Goal: Register for event/course

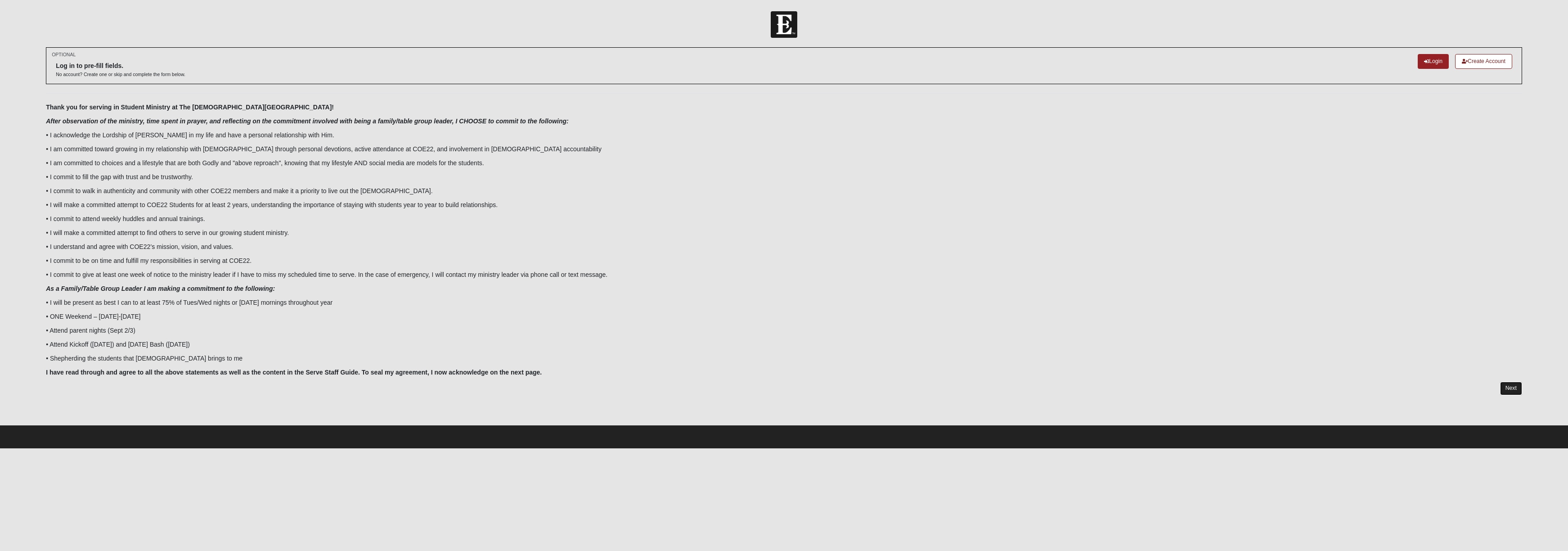
click at [1506, 389] on link "Next" at bounding box center [1510, 388] width 22 height 13
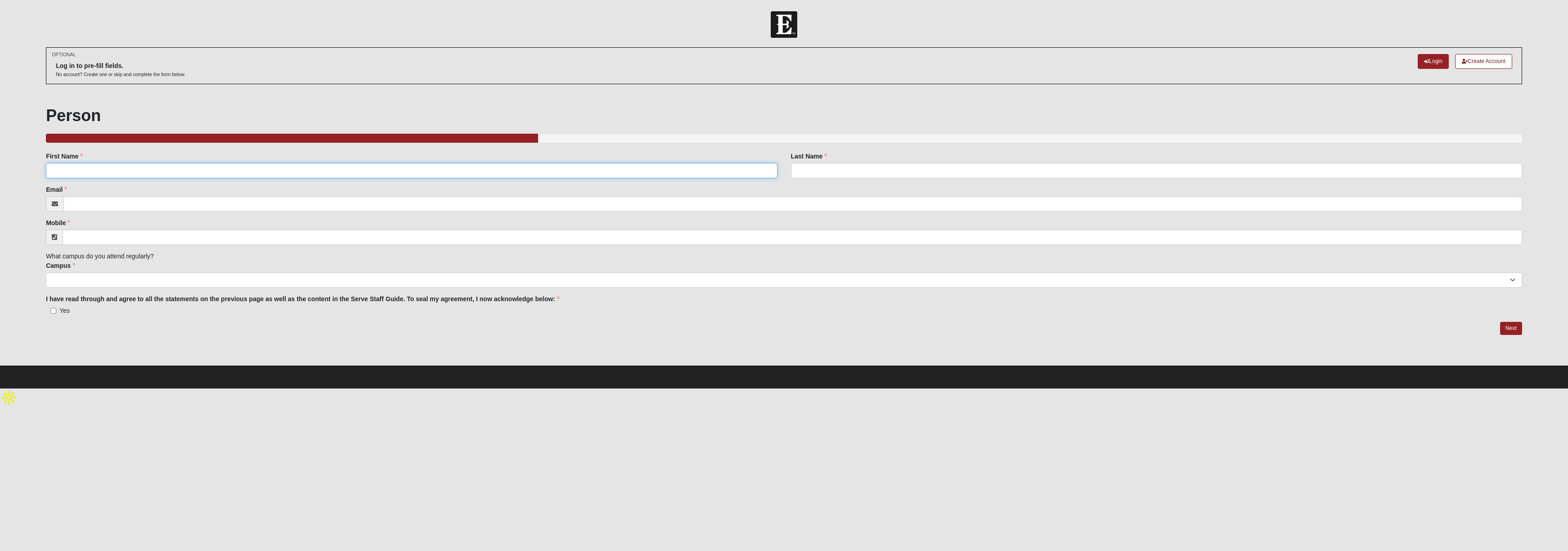
click at [85, 171] on input "First Name" at bounding box center [411, 171] width 731 height 16
type input "[PERSON_NAME]"
type input "d"
type input "[PERSON_NAME]"
type input "[EMAIL_ADDRESS][DOMAIN_NAME]"
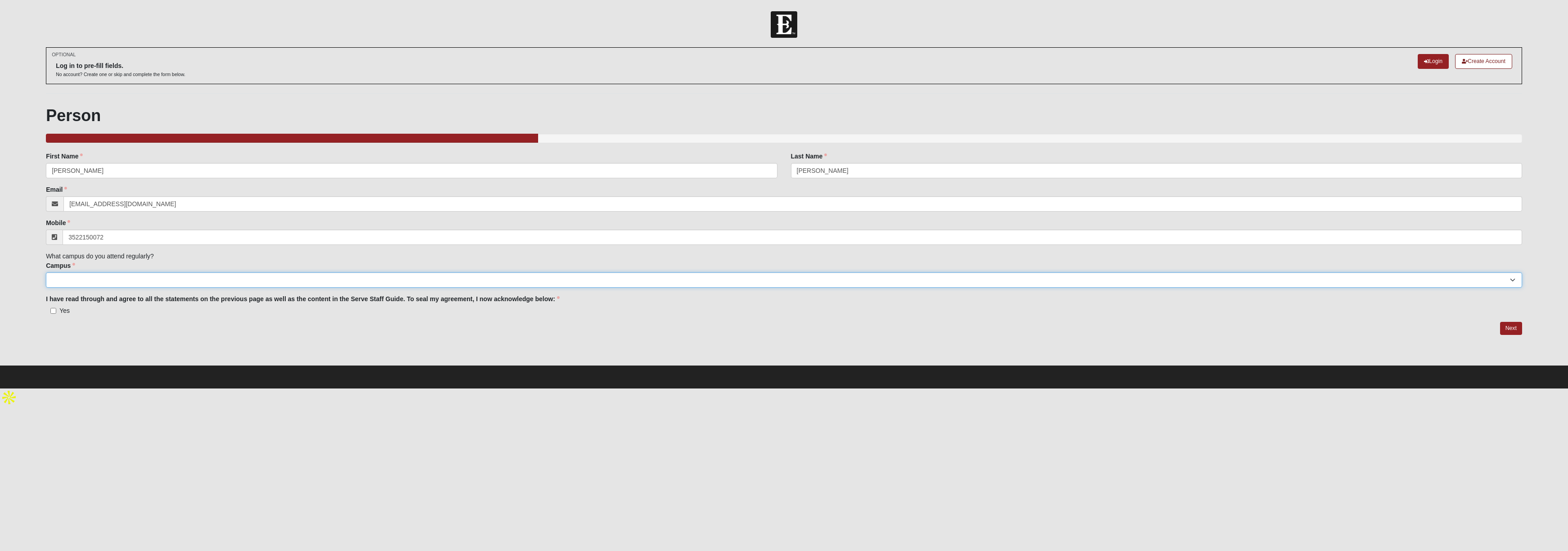
type input "[PHONE_NUMBER]"
click at [143, 277] on select "Arlington Baymeadows Eleven22 Online [PERSON_NAME][GEOGRAPHIC_DATA] Jesup [GEOG…" at bounding box center [784, 280] width 1476 height 16
select select "16"
click at [51, 311] on input "Yes" at bounding box center [54, 311] width 6 height 6
checkbox input "true"
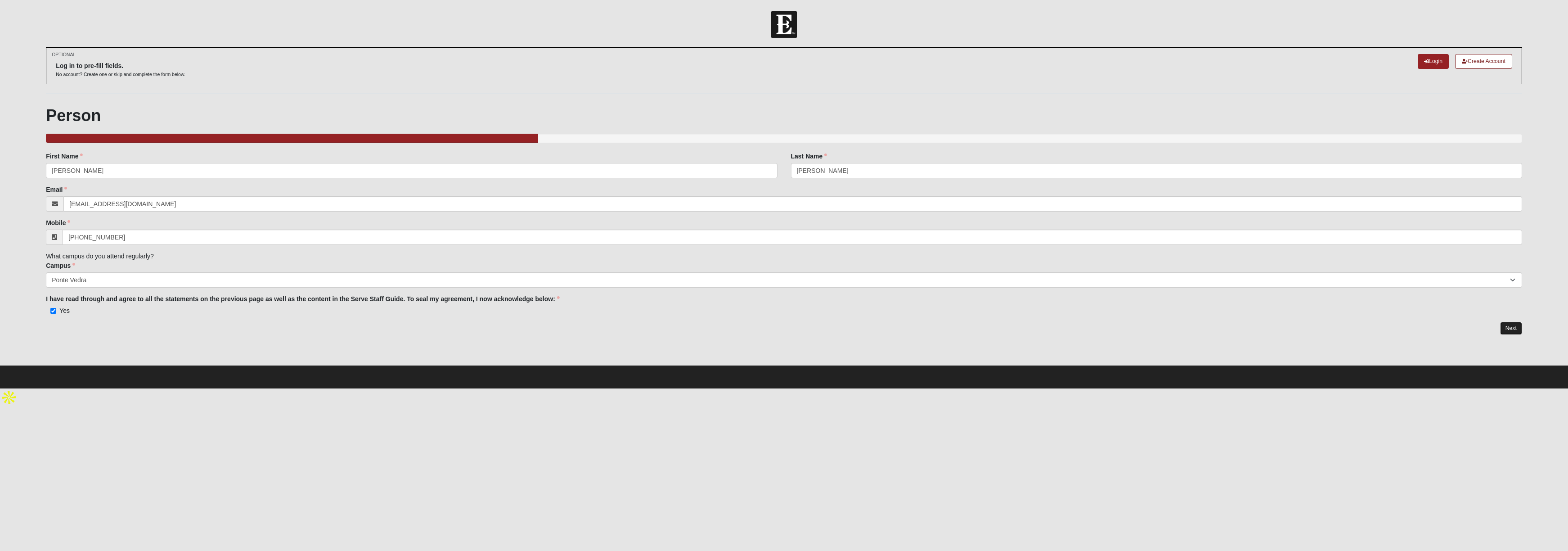
click at [1512, 327] on link "Next" at bounding box center [1510, 327] width 22 height 13
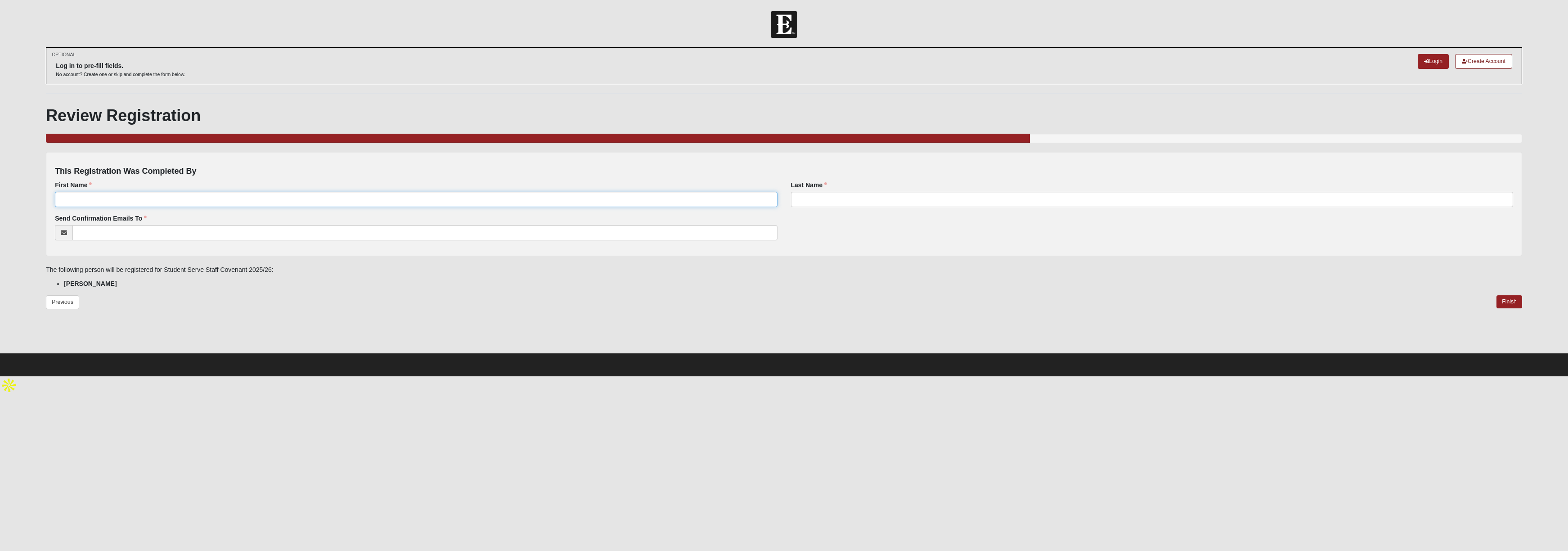
click at [101, 200] on input "First Name" at bounding box center [415, 199] width 722 height 16
type input "[PERSON_NAME]"
type input "[EMAIL_ADDRESS][DOMAIN_NAME]"
click at [246, 296] on div "Previous Finish" at bounding box center [784, 317] width 1476 height 44
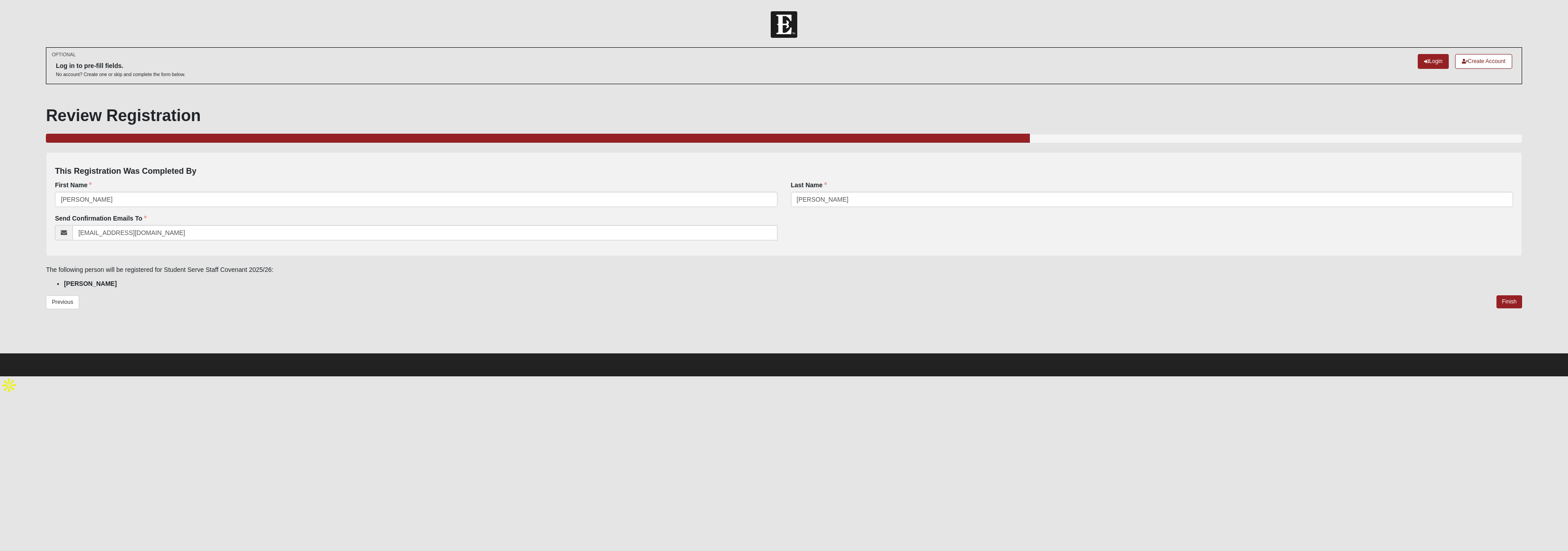
click at [228, 292] on div "Review Registration 66.666666666666666666666666670% Complete This Registration …" at bounding box center [784, 222] width 1476 height 233
click at [1505, 303] on link "Finish" at bounding box center [1508, 301] width 25 height 13
